Goal: Information Seeking & Learning: Find specific fact

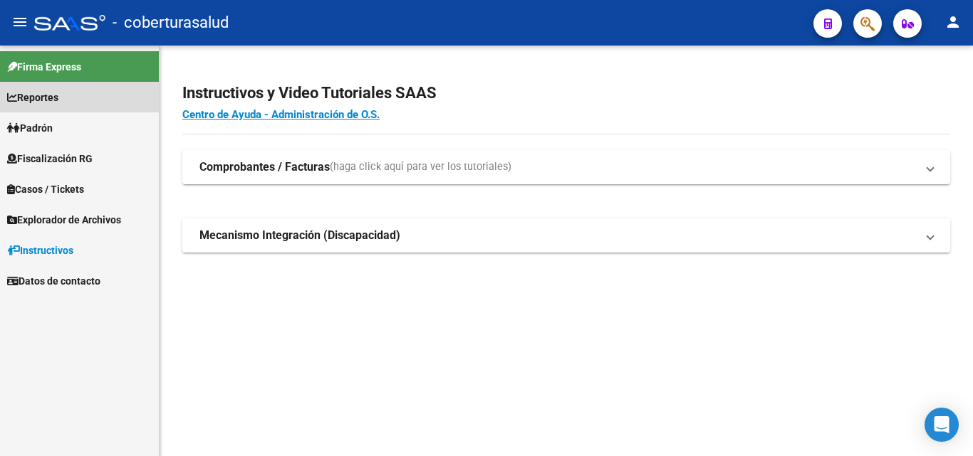
click at [57, 97] on span "Reportes" at bounding box center [32, 98] width 51 height 16
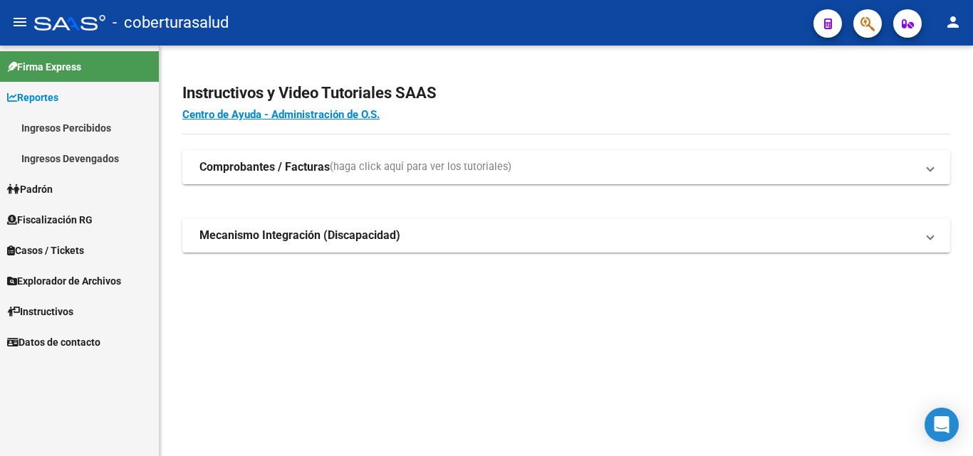
click at [57, 161] on link "Ingresos Devengados" at bounding box center [79, 158] width 159 height 31
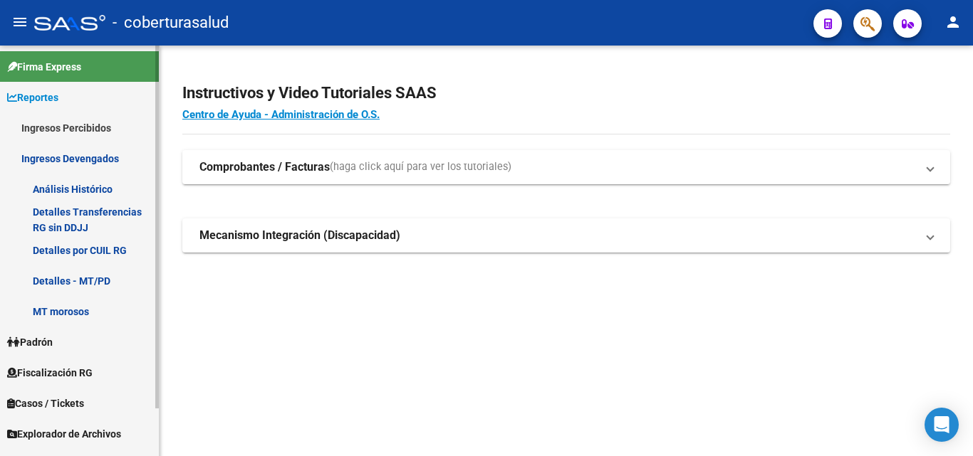
click at [59, 239] on link "Detalles por CUIL RG" at bounding box center [79, 250] width 159 height 31
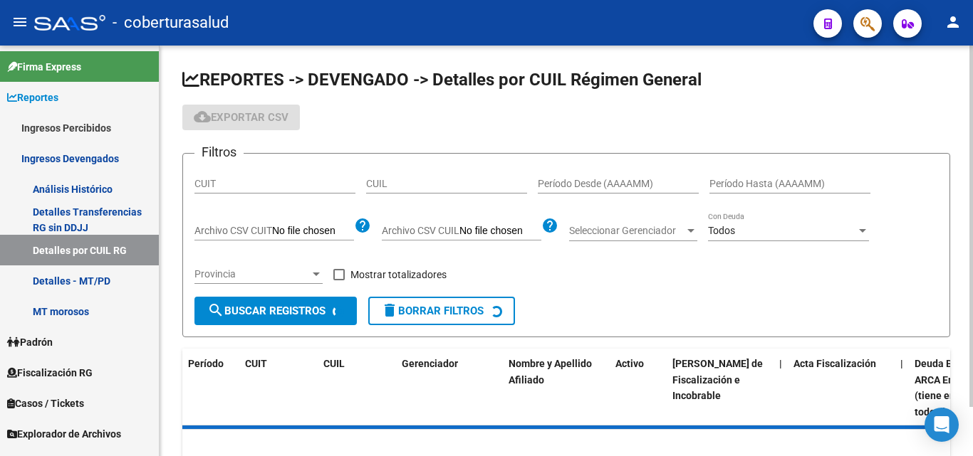
click at [213, 178] on input "CUIT" at bounding box center [274, 184] width 161 height 12
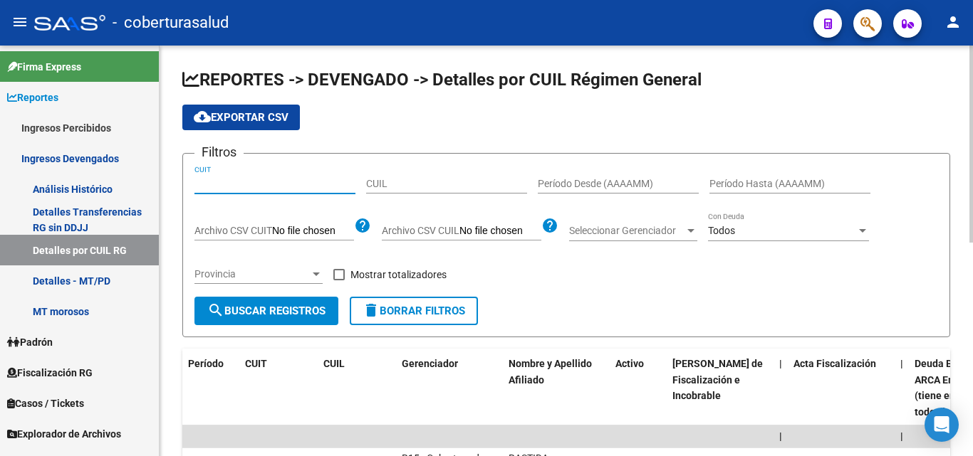
paste input "30-71507678-7"
type input "30-71507678-7"
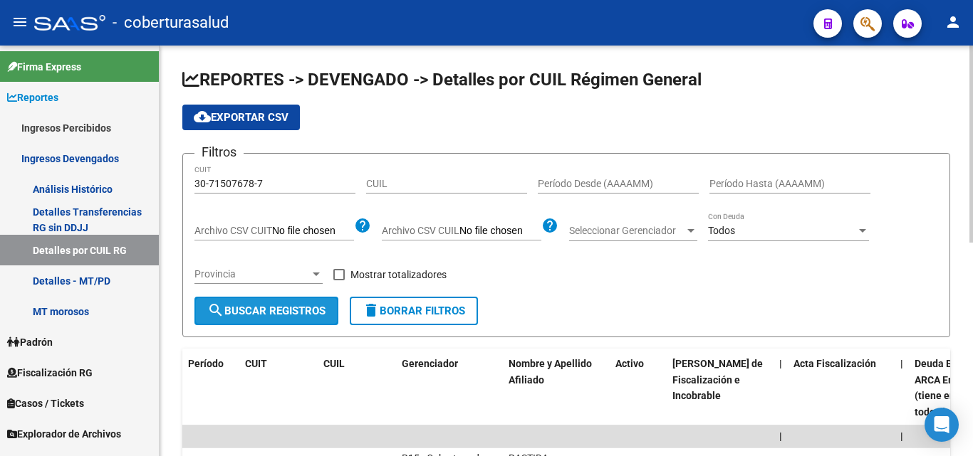
click at [210, 314] on mat-icon "search" at bounding box center [215, 310] width 17 height 17
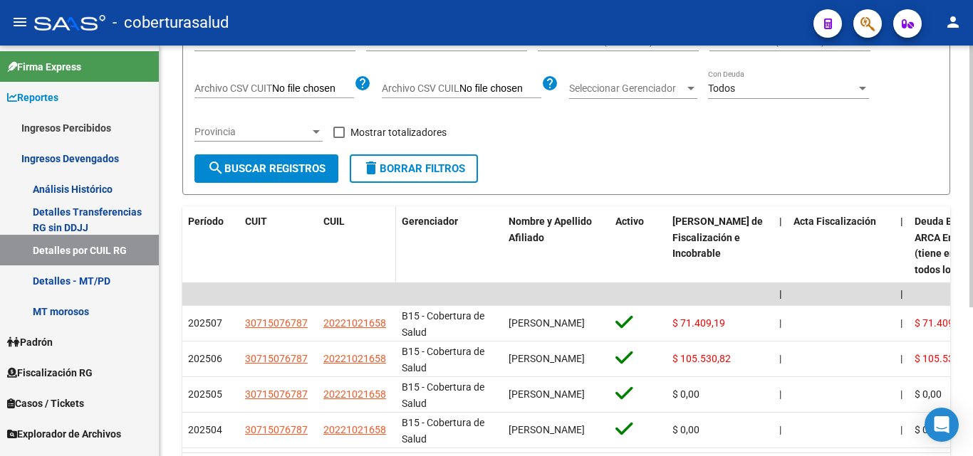
scroll to position [214, 0]
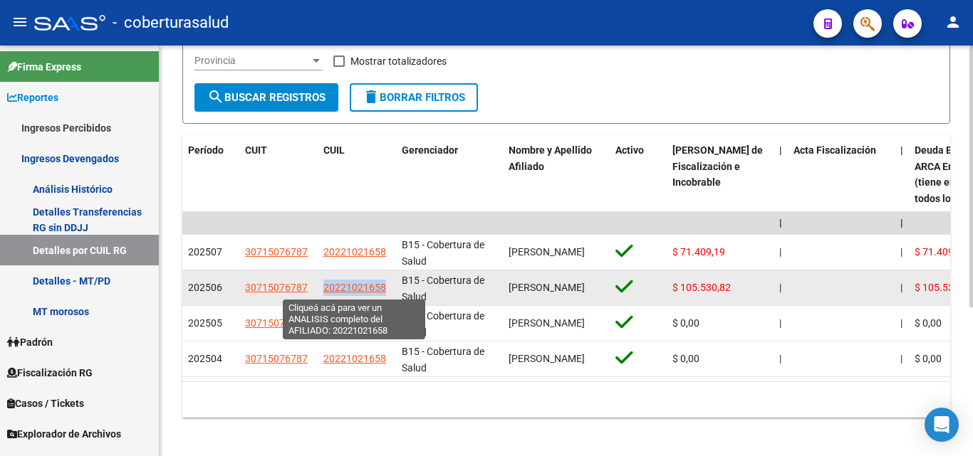
drag, startPoint x: 388, startPoint y: 288, endPoint x: 323, endPoint y: 293, distance: 65.1
click at [323, 293] on div "20221021658" at bounding box center [356, 288] width 67 height 16
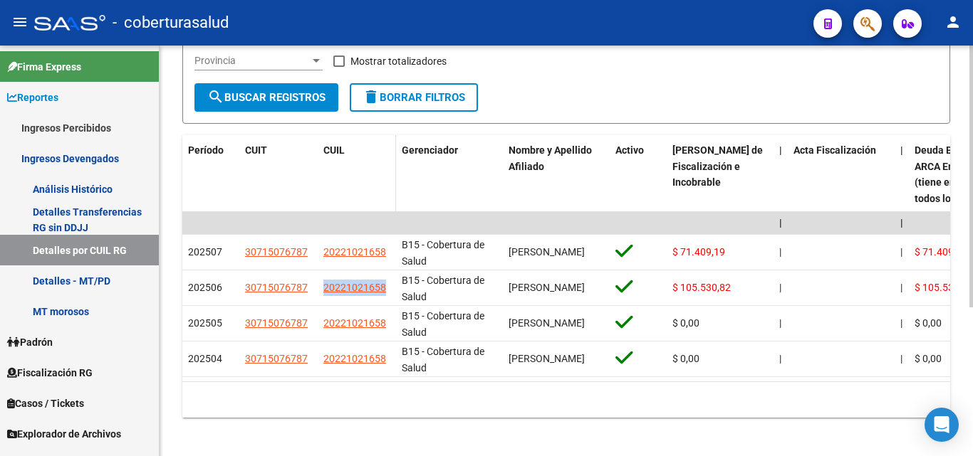
copy span "20221021658"
